Goal: Find specific page/section: Find specific page/section

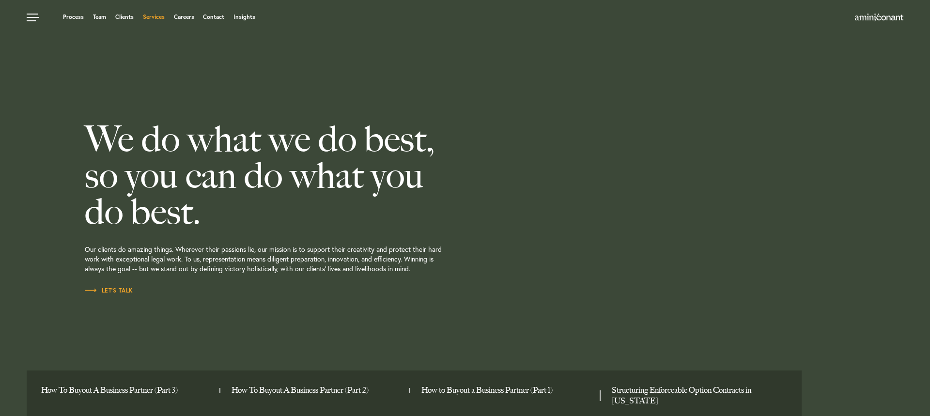
click at [153, 17] on link "Services" at bounding box center [154, 17] width 22 height 6
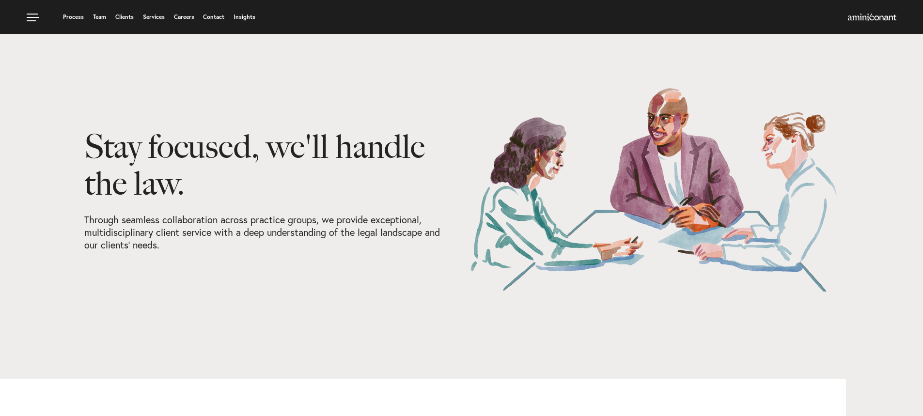
click at [157, 17] on link "Services" at bounding box center [154, 17] width 22 height 6
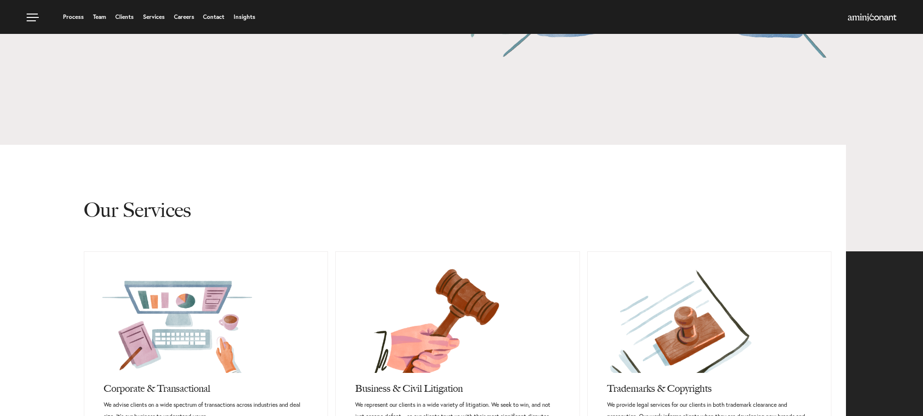
scroll to position [194, 0]
